Goal: Task Accomplishment & Management: Use online tool/utility

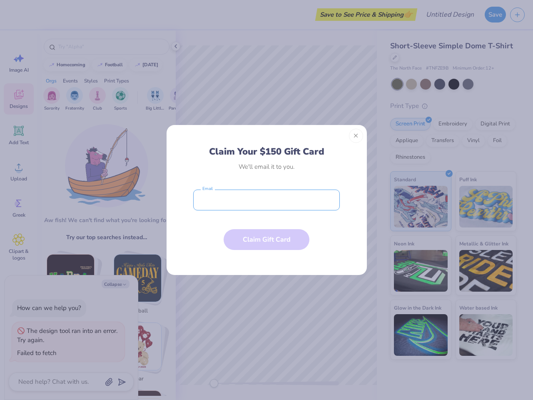
type textarea "x"
click at [266, 200] on input "email" at bounding box center [266, 199] width 147 height 21
click at [356, 136] on button "Close" at bounding box center [356, 136] width 14 height 14
